Goal: Task Accomplishment & Management: Complete application form

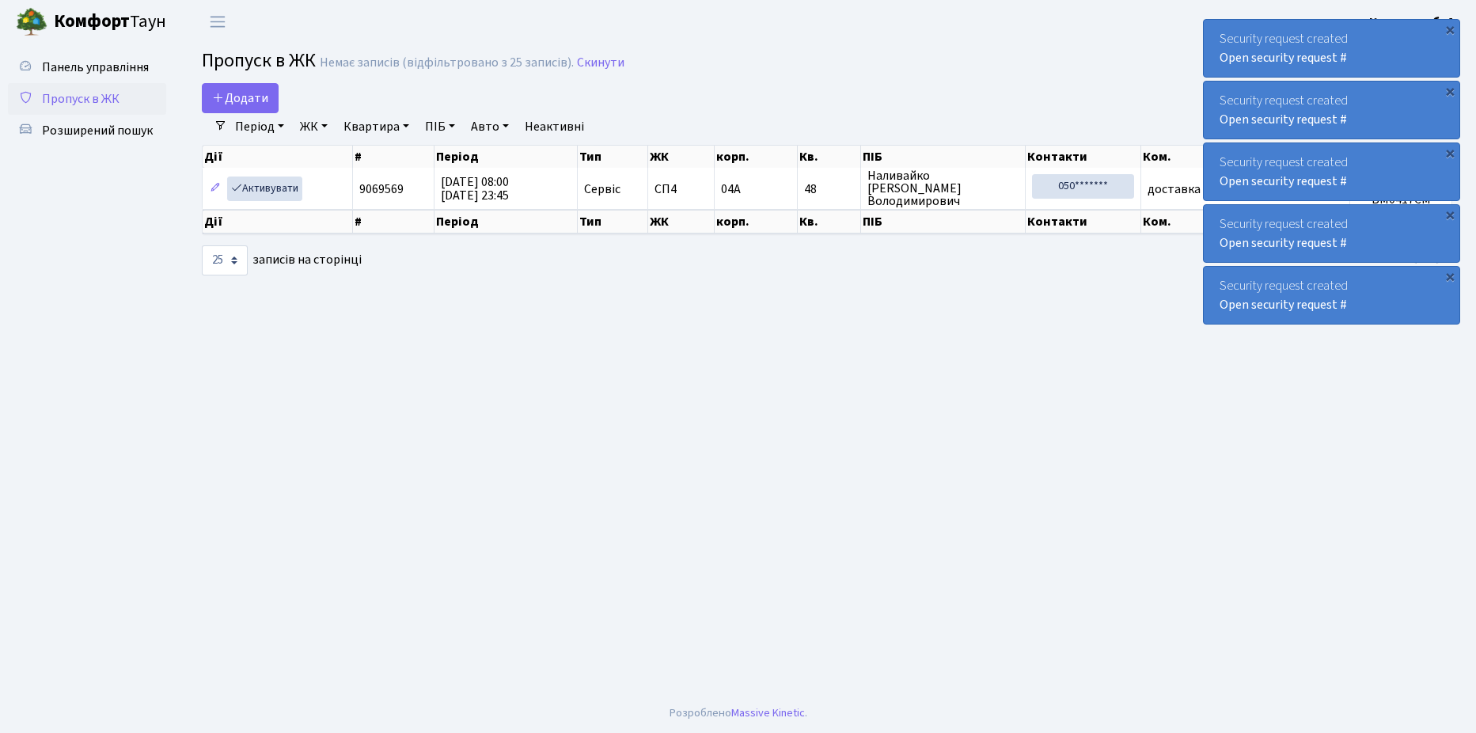
select select "25"
click at [263, 108] on link "Додати" at bounding box center [240, 98] width 77 height 30
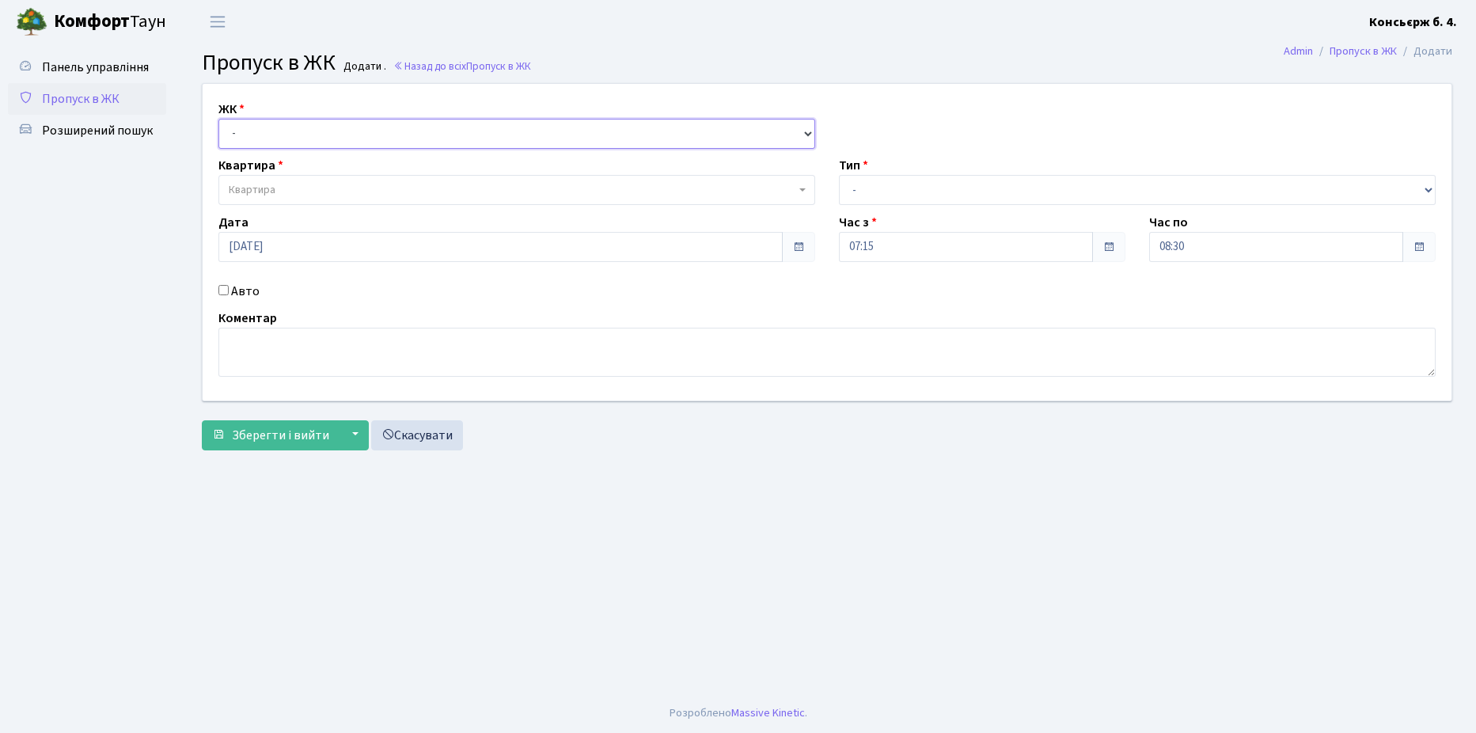
click at [303, 143] on select "- СП4, Столичне шосе, 5" at bounding box center [516, 134] width 597 height 30
click at [218, 119] on select "- СП4, Столичне шосе, 5" at bounding box center [516, 134] width 597 height 30
click at [304, 179] on span "Квартира" at bounding box center [516, 190] width 597 height 30
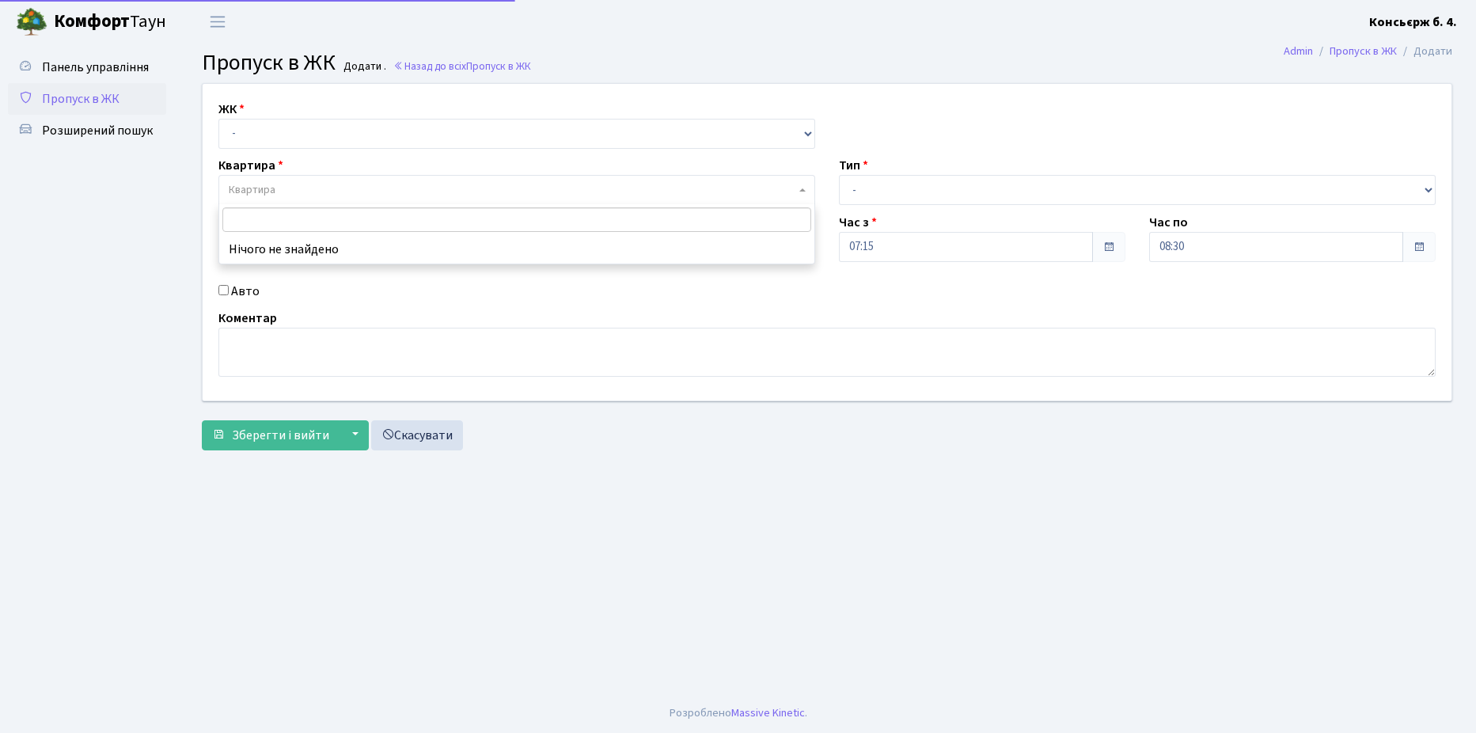
click at [298, 155] on div "ЖК - СП4, Столичне шосе, 5 Квартира Квартира Тип - Доставка Таксі Гості Сервіс …" at bounding box center [827, 242] width 1273 height 317
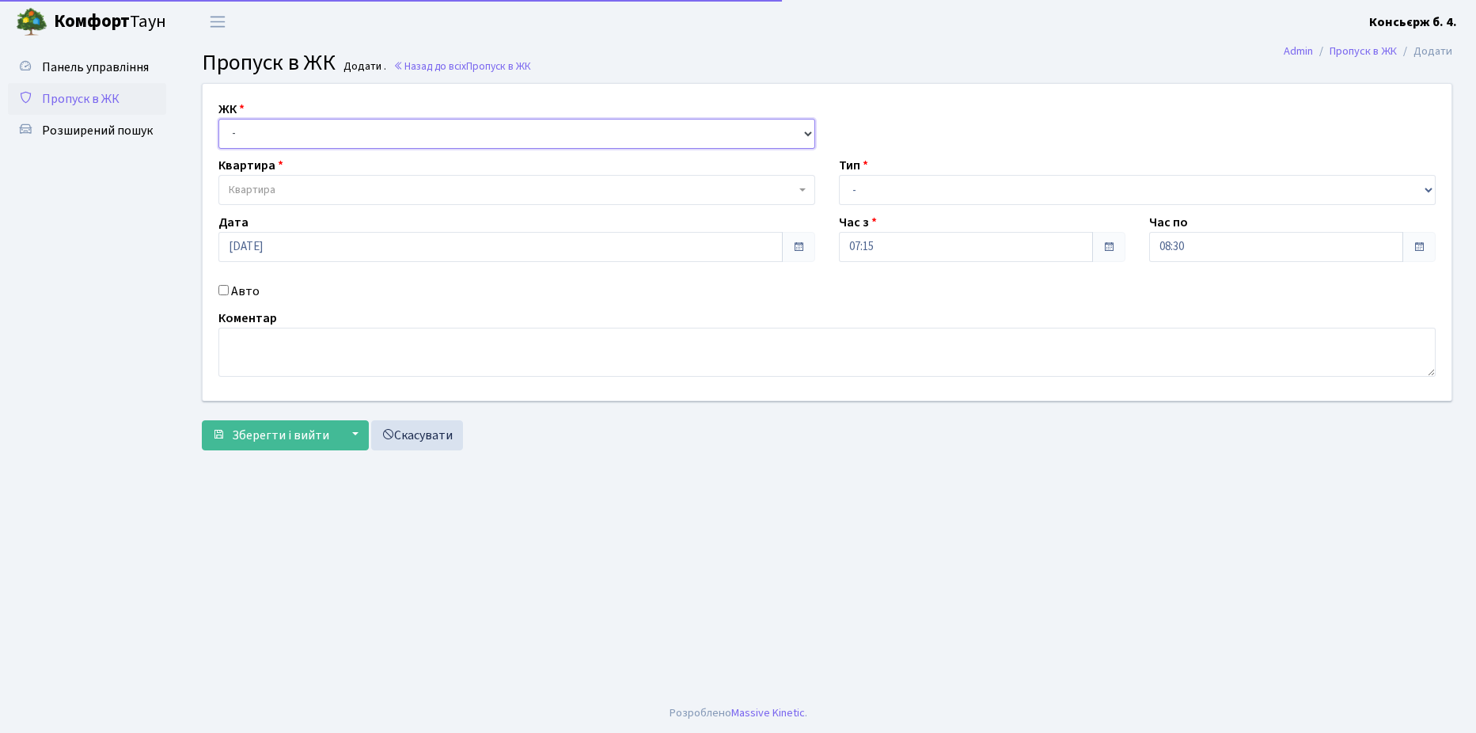
click at [297, 140] on select "- СП4, Столичне шосе, 5" at bounding box center [516, 134] width 597 height 30
select select "325"
click at [218, 119] on select "- СП4, Столичне шосе, 5" at bounding box center [516, 134] width 597 height 30
select select
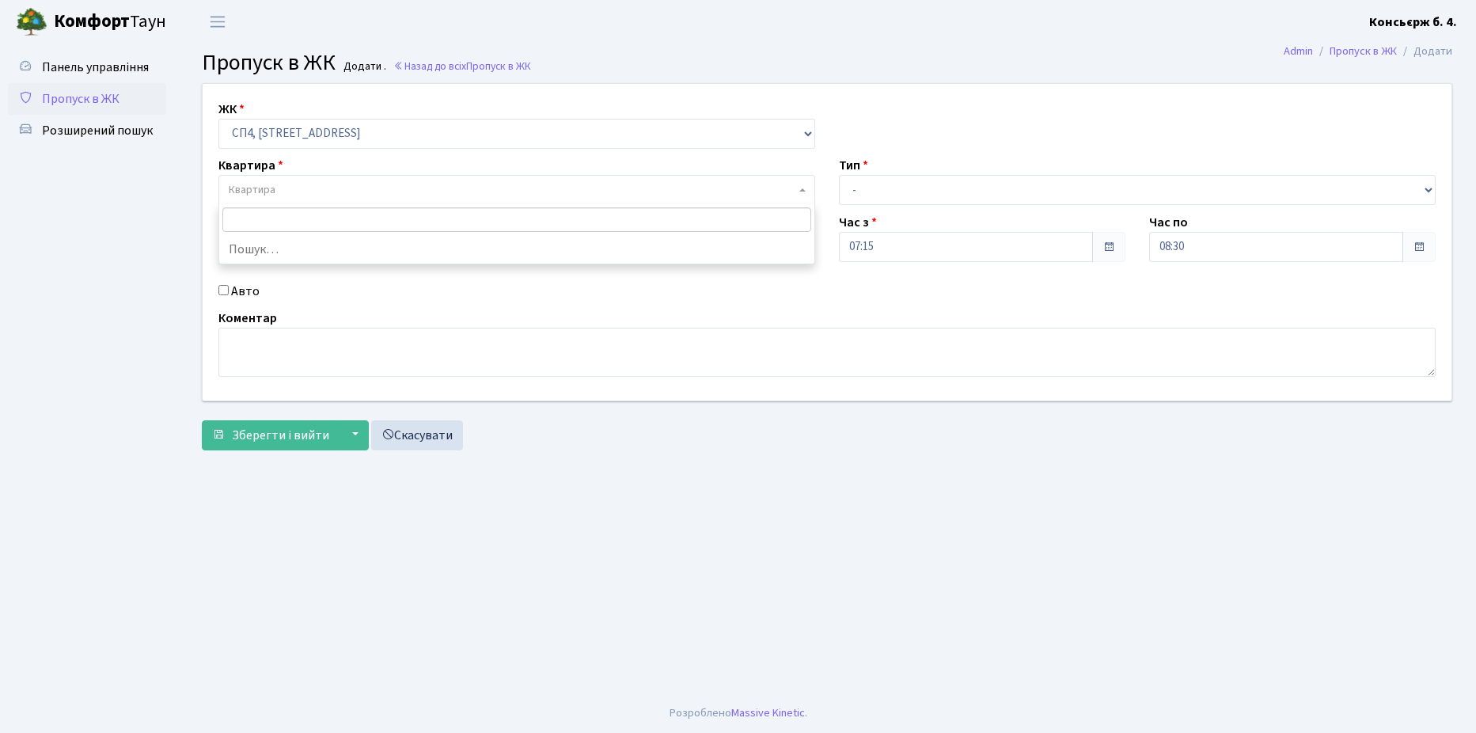
click at [313, 175] on span "Квартира" at bounding box center [516, 190] width 597 height 30
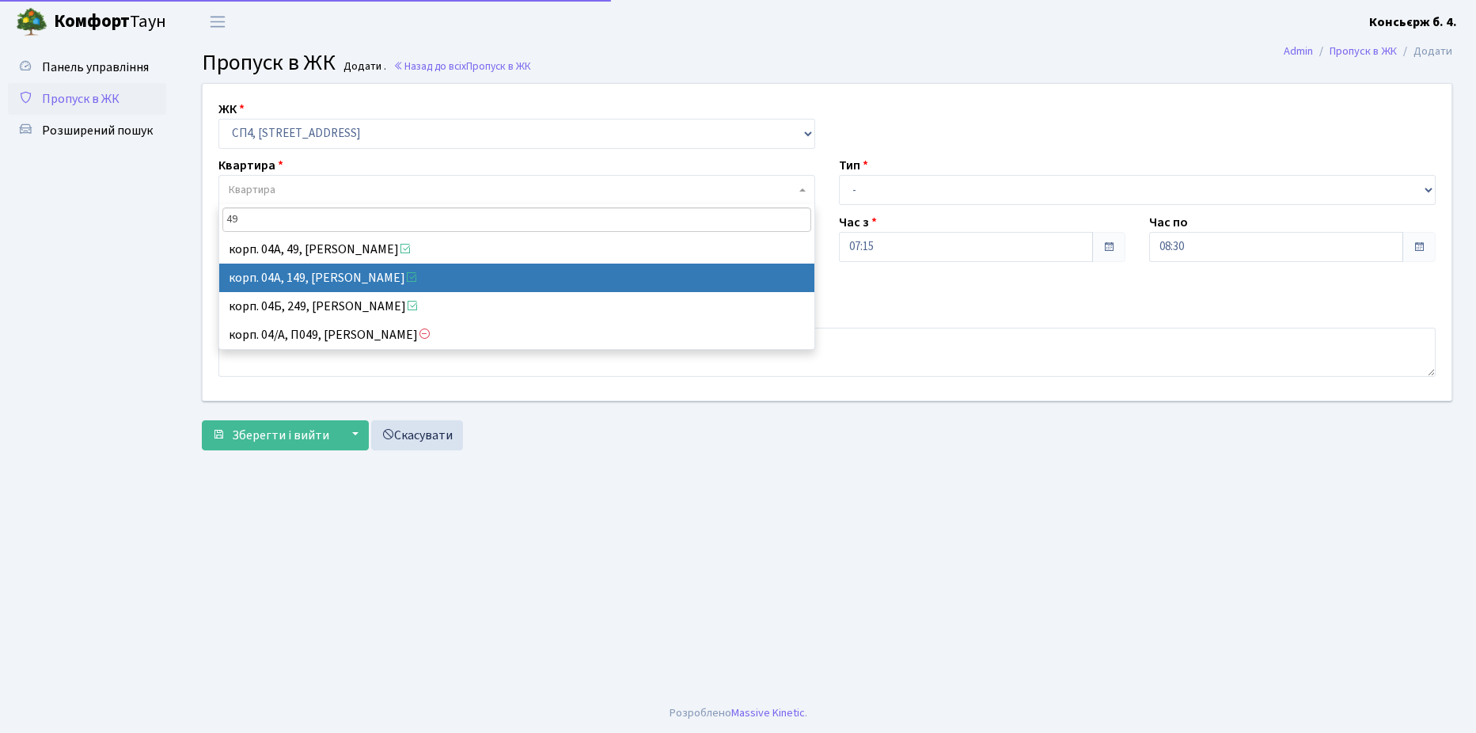
type input "49"
select select "21077"
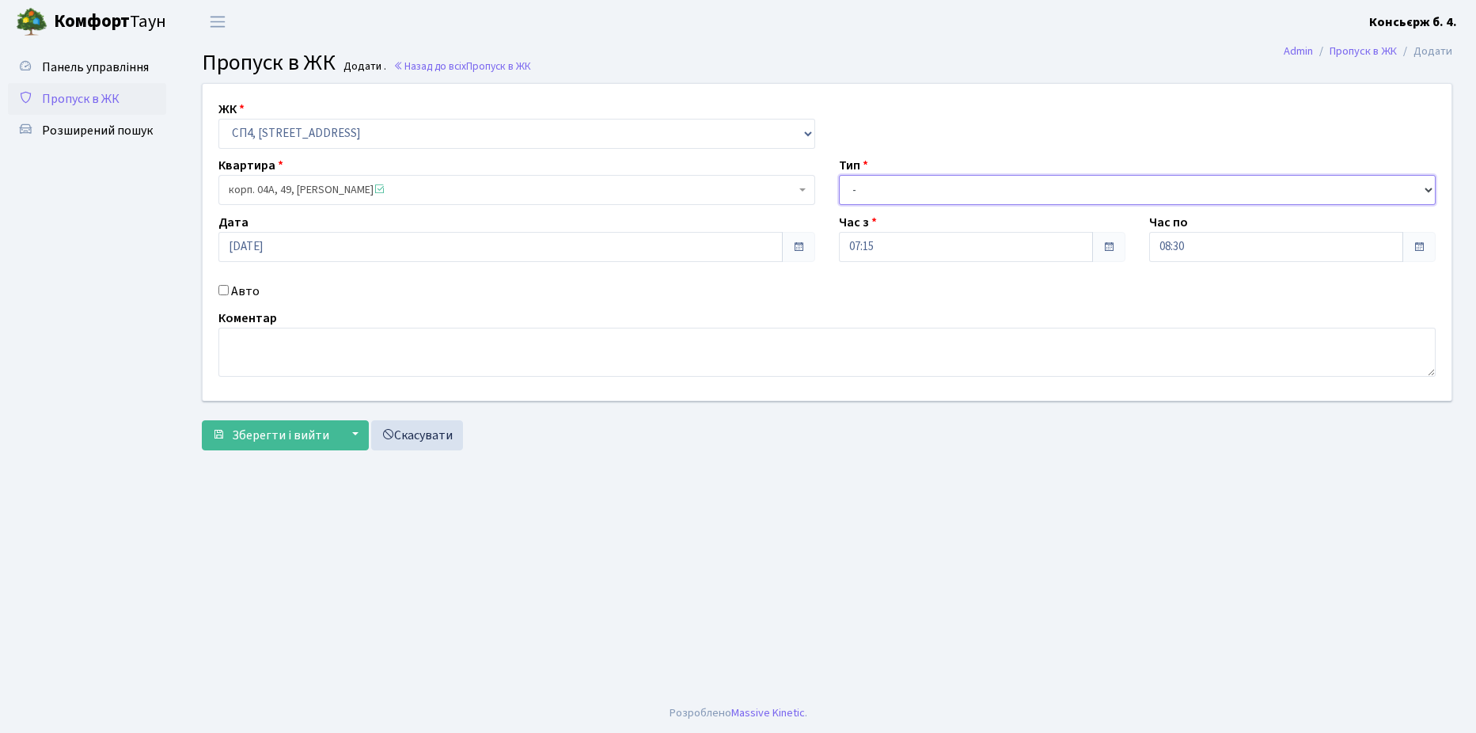
click at [901, 177] on select "- Доставка Таксі Гості Сервіс" at bounding box center [1137, 190] width 597 height 30
select select "1"
click at [839, 175] on select "- Доставка Таксі Гості Сервіс" at bounding box center [1137, 190] width 597 height 30
click at [223, 282] on div "Авто" at bounding box center [517, 291] width 621 height 19
click at [223, 290] on input "Авто" at bounding box center [223, 290] width 10 height 10
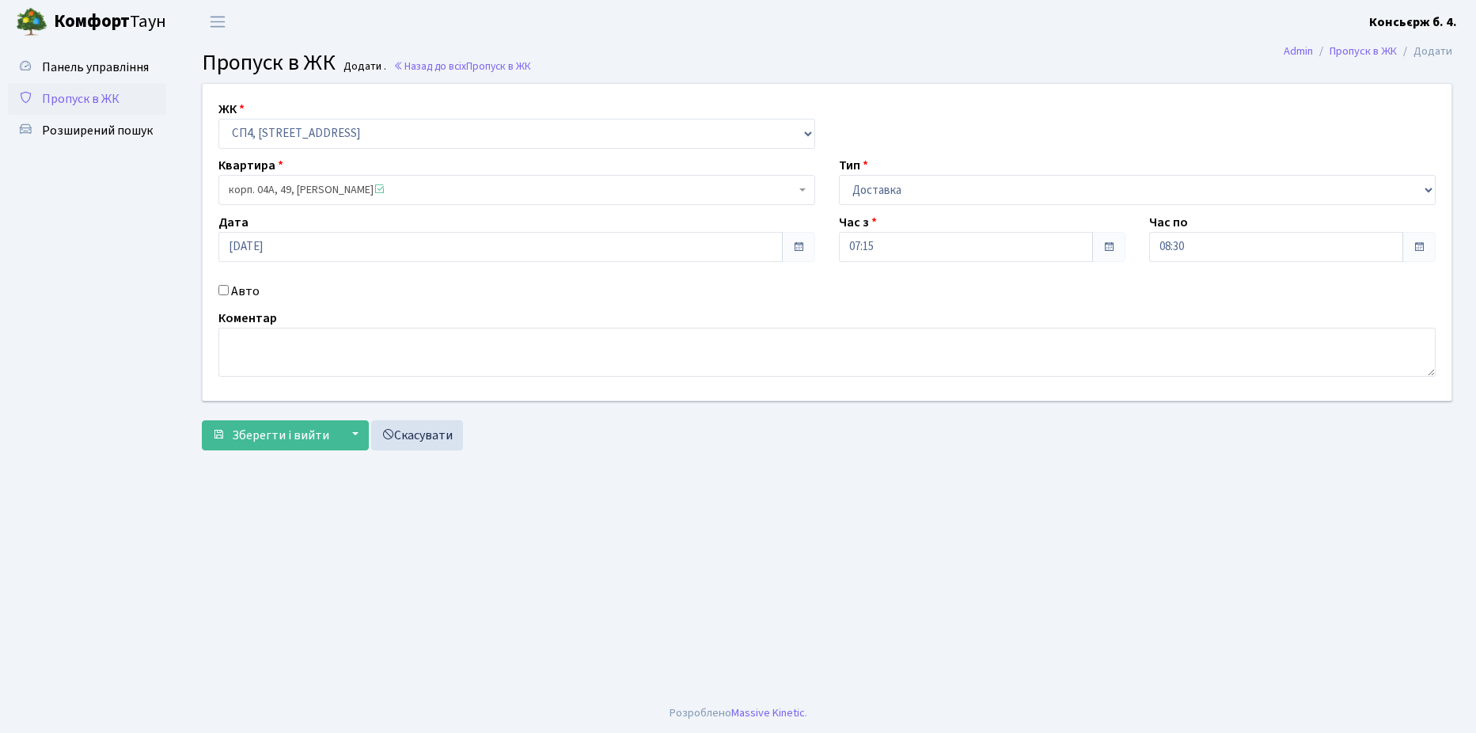
checkbox input "true"
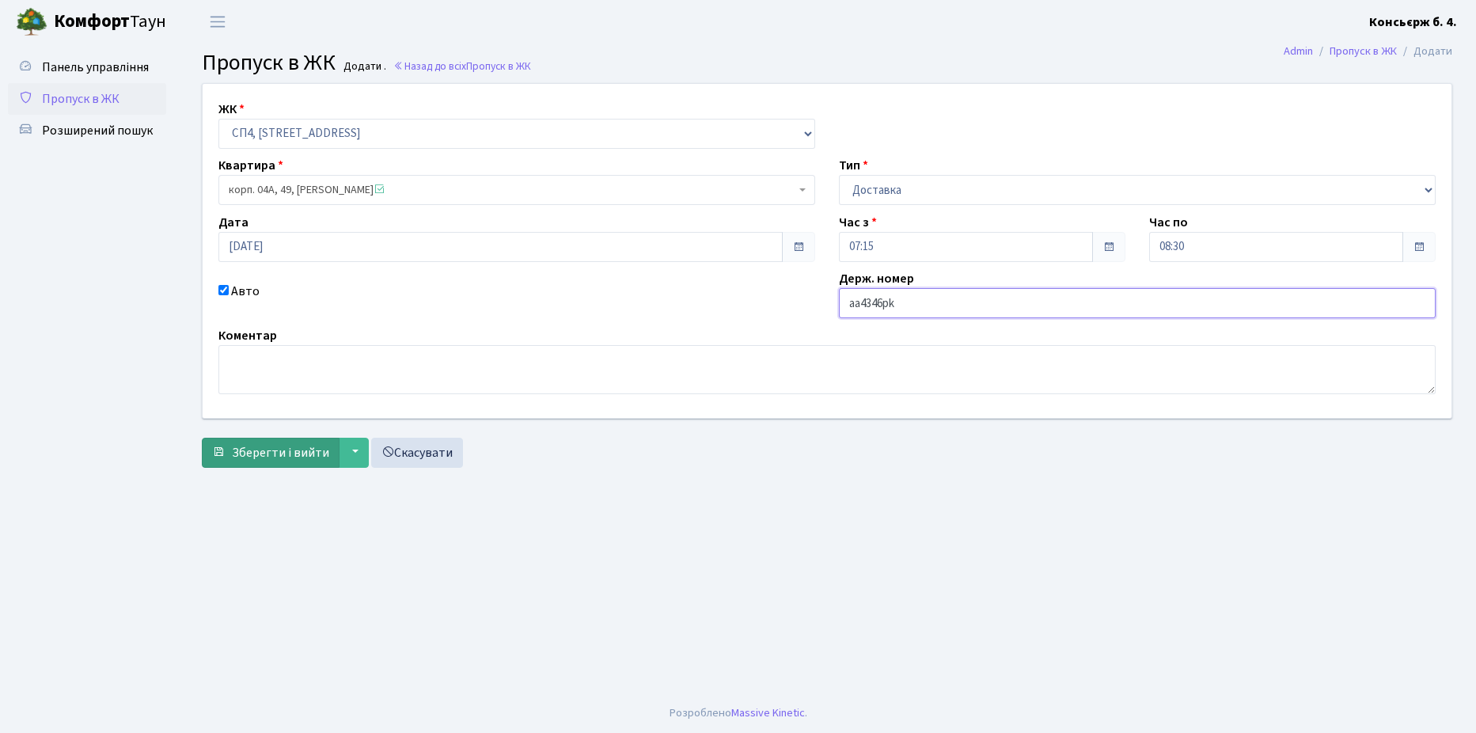
type input "aa4346pk"
click at [258, 450] on span "Зберегти і вийти" at bounding box center [280, 452] width 97 height 17
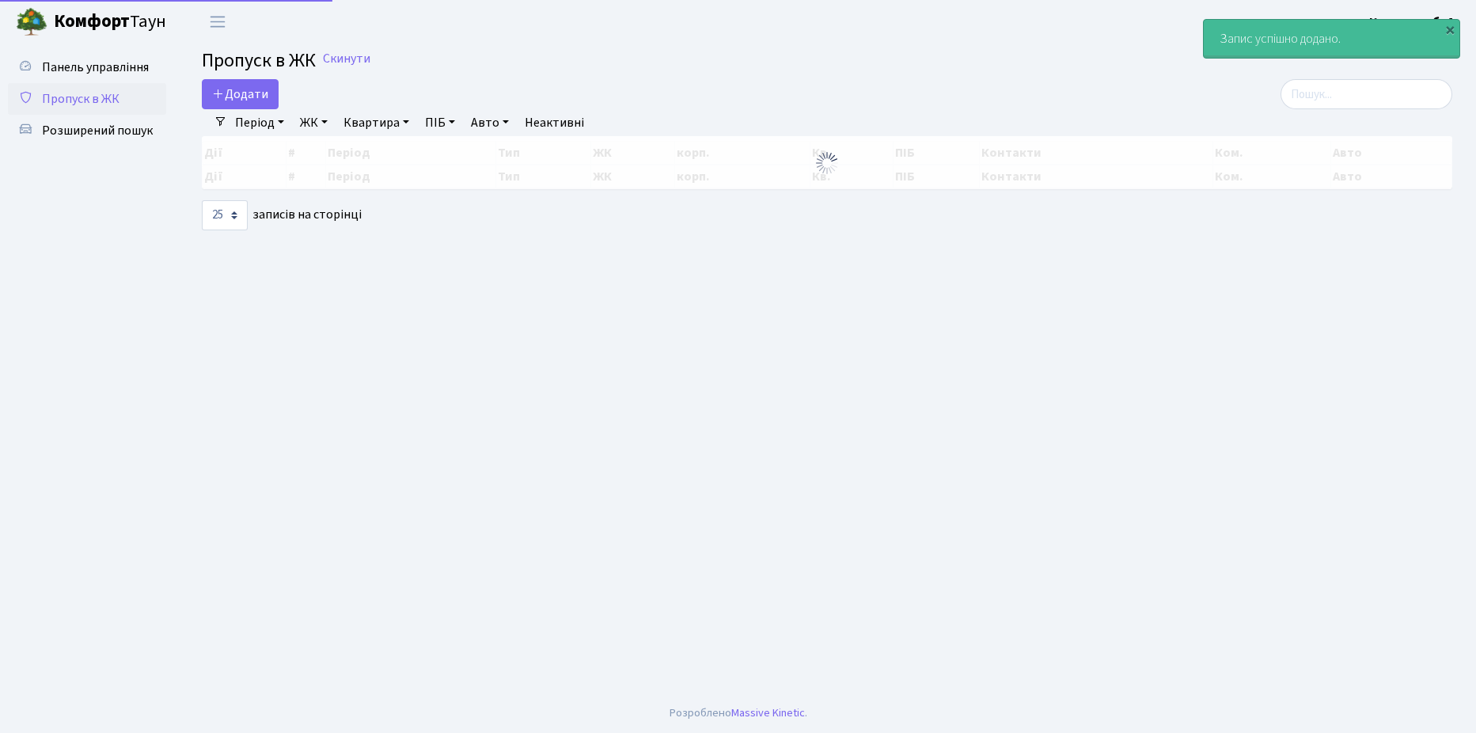
select select "25"
